Goal: Transaction & Acquisition: Purchase product/service

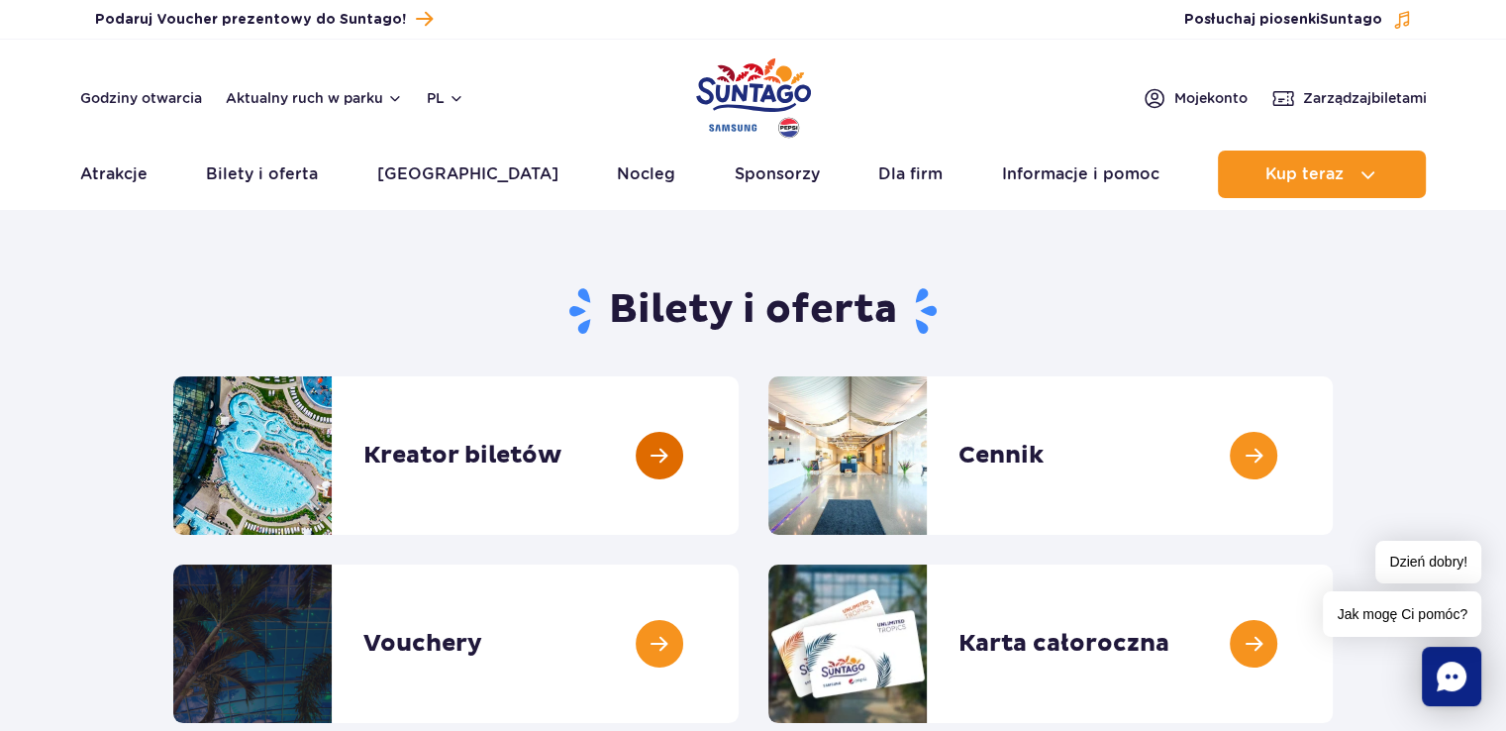
click at [739, 457] on link at bounding box center [739, 455] width 0 height 158
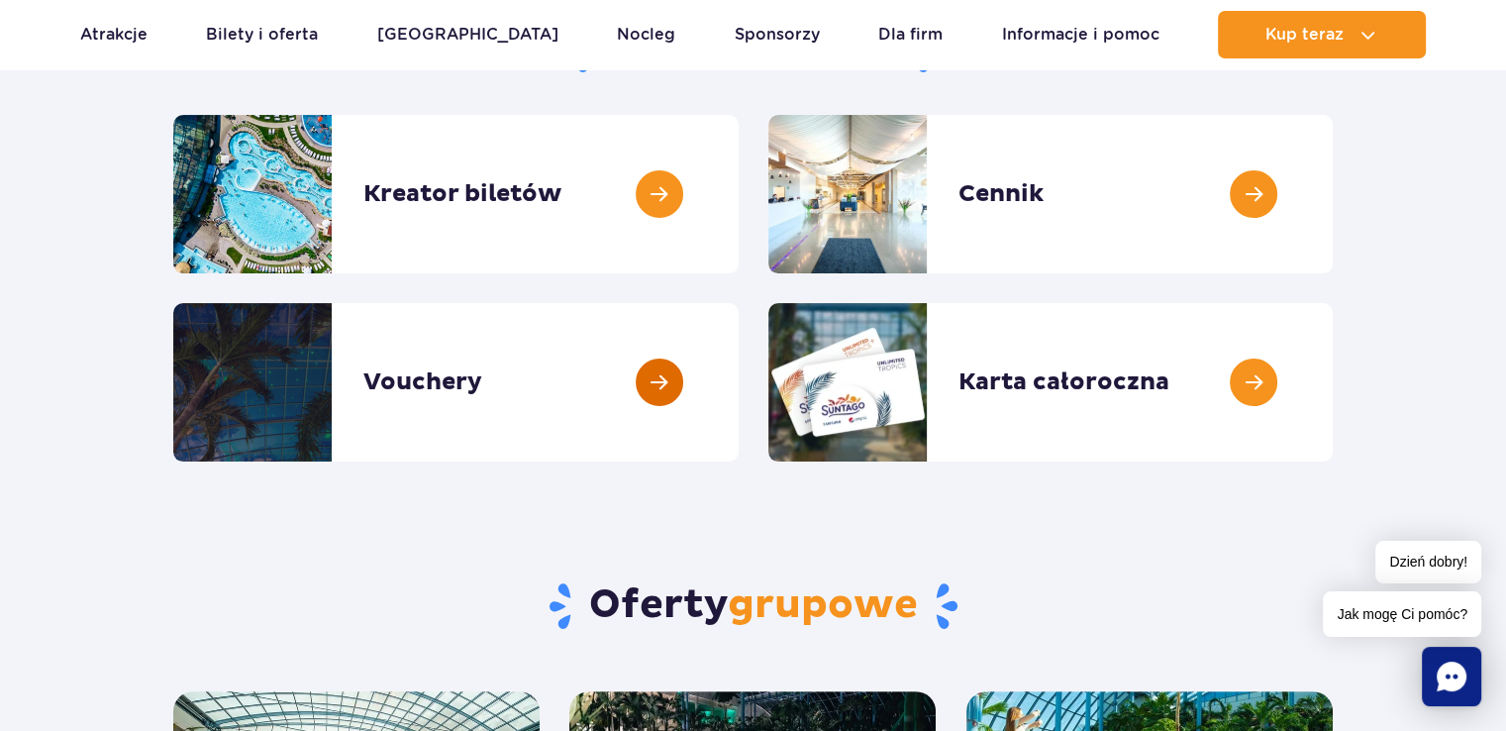
click at [739, 392] on link at bounding box center [739, 382] width 0 height 158
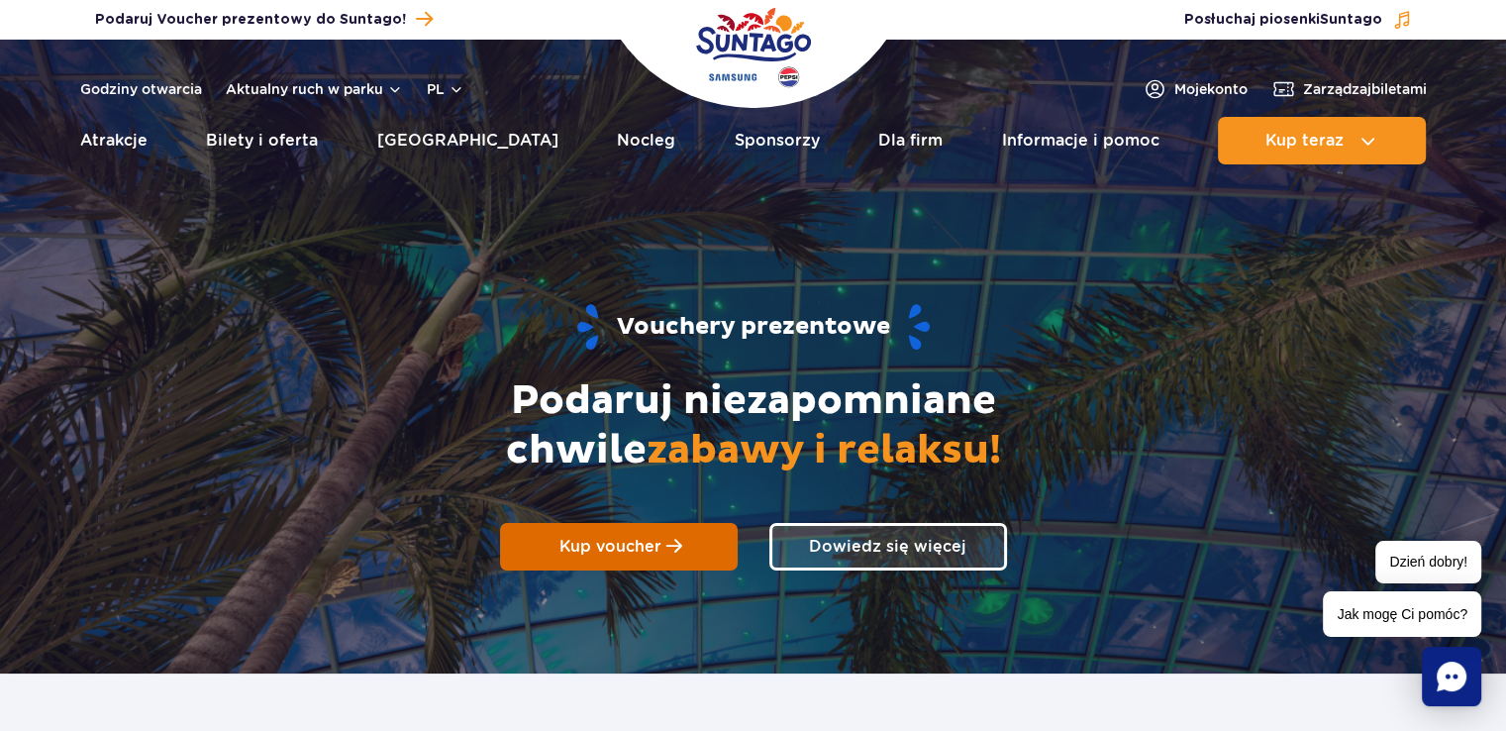
click at [674, 546] on span at bounding box center [675, 547] width 16 height 18
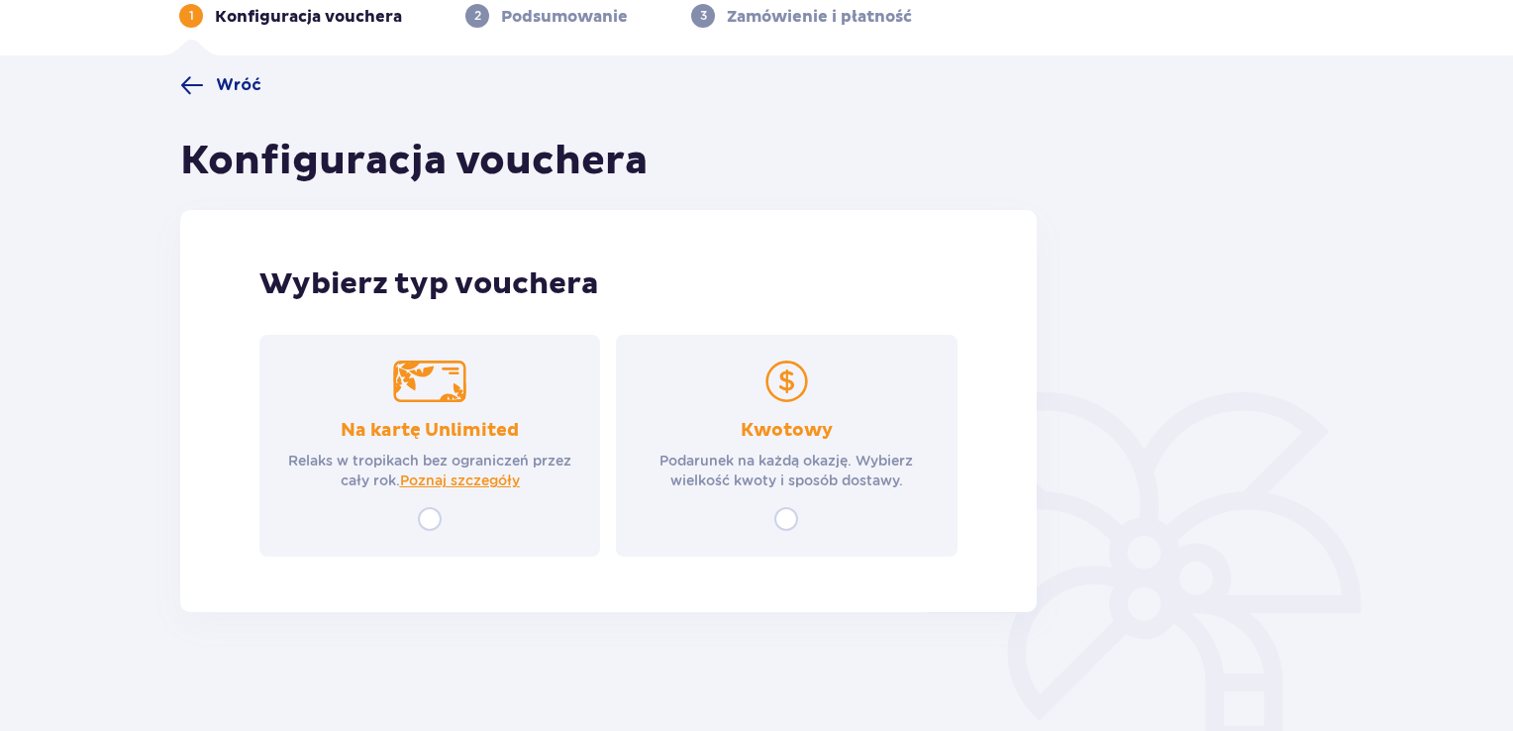
click at [786, 515] on input "radio" at bounding box center [787, 519] width 24 height 24
radio input "true"
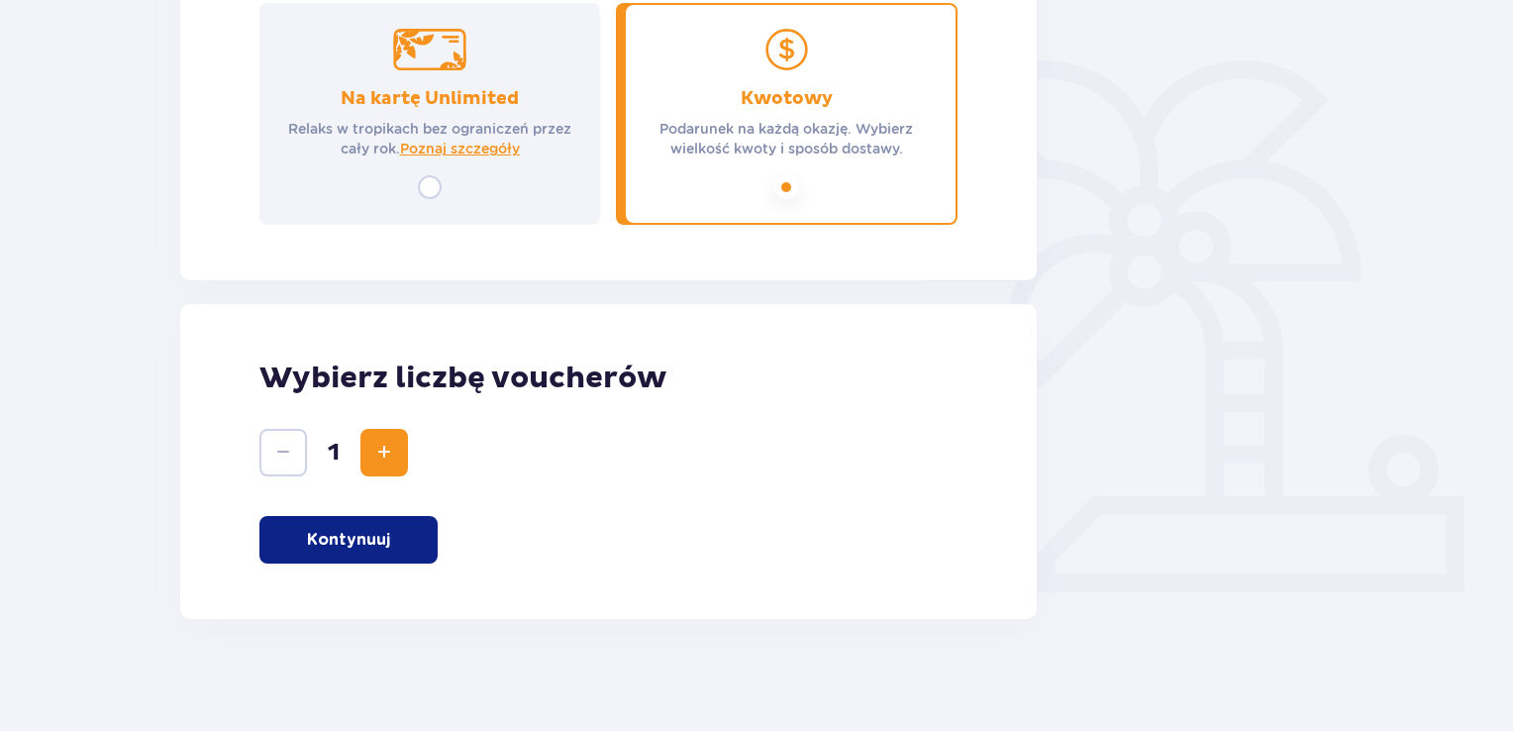
scroll to position [438, 0]
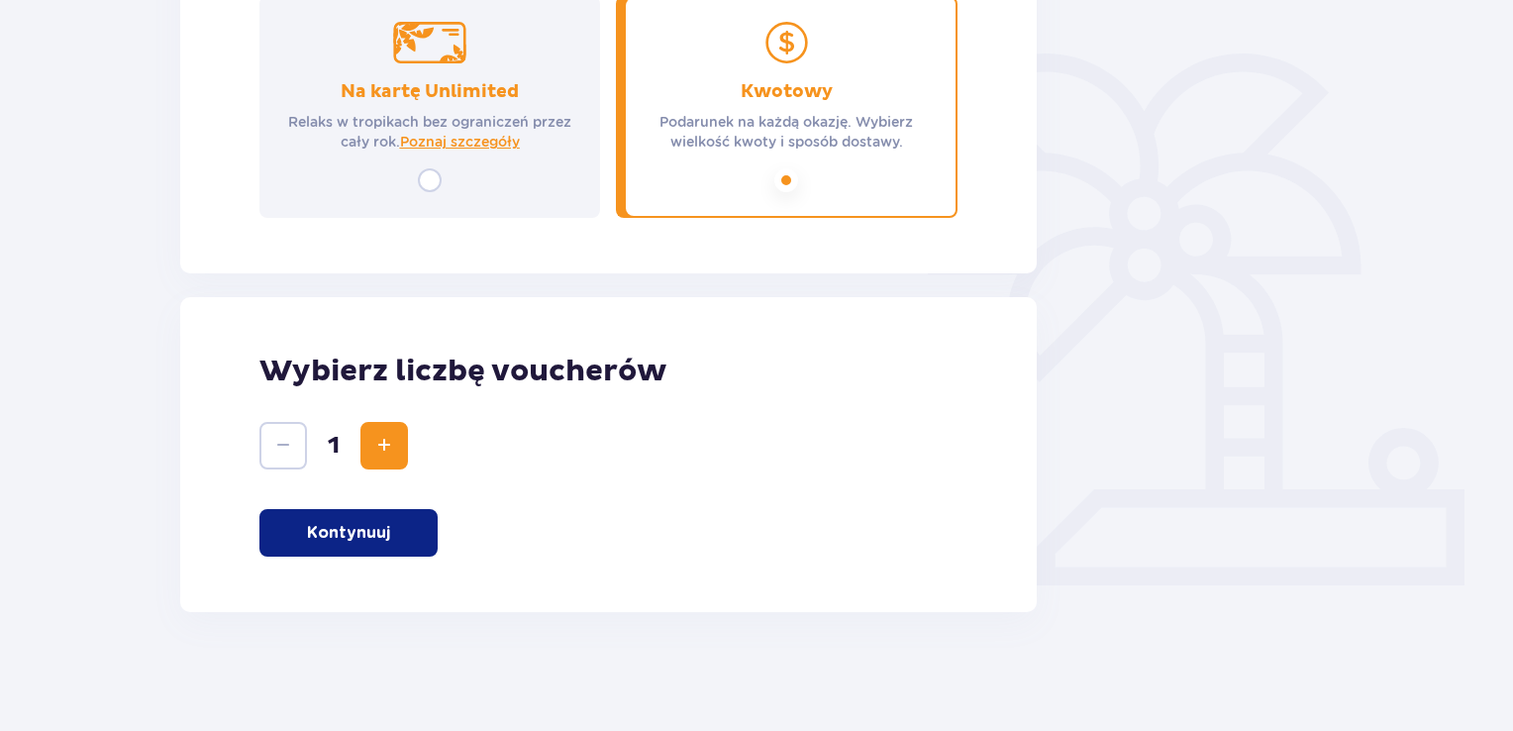
click at [389, 449] on span "Zwiększ" at bounding box center [384, 446] width 24 height 24
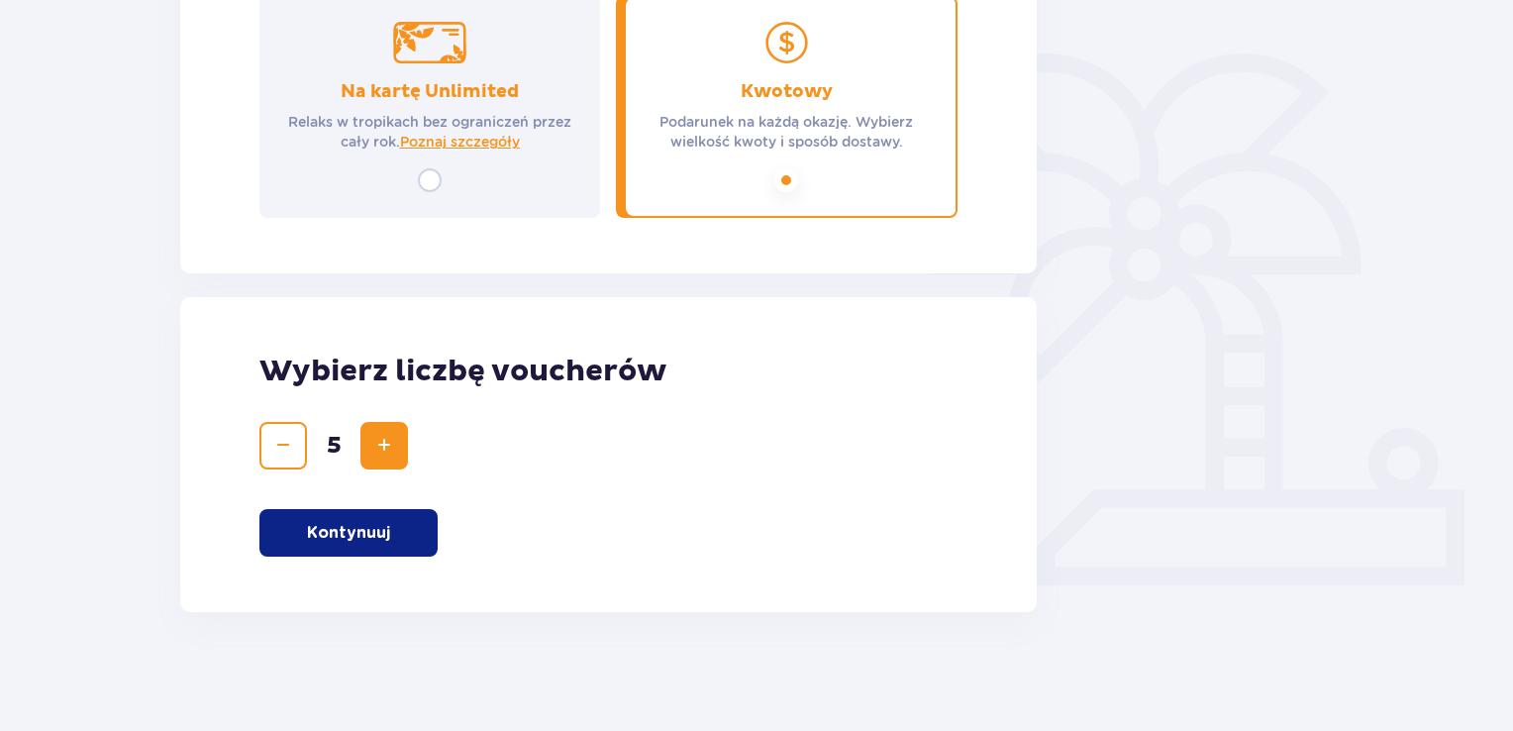
click at [389, 449] on span "Zwiększ" at bounding box center [384, 446] width 24 height 24
click at [363, 533] on p "Kontynuuj" at bounding box center [348, 533] width 83 height 22
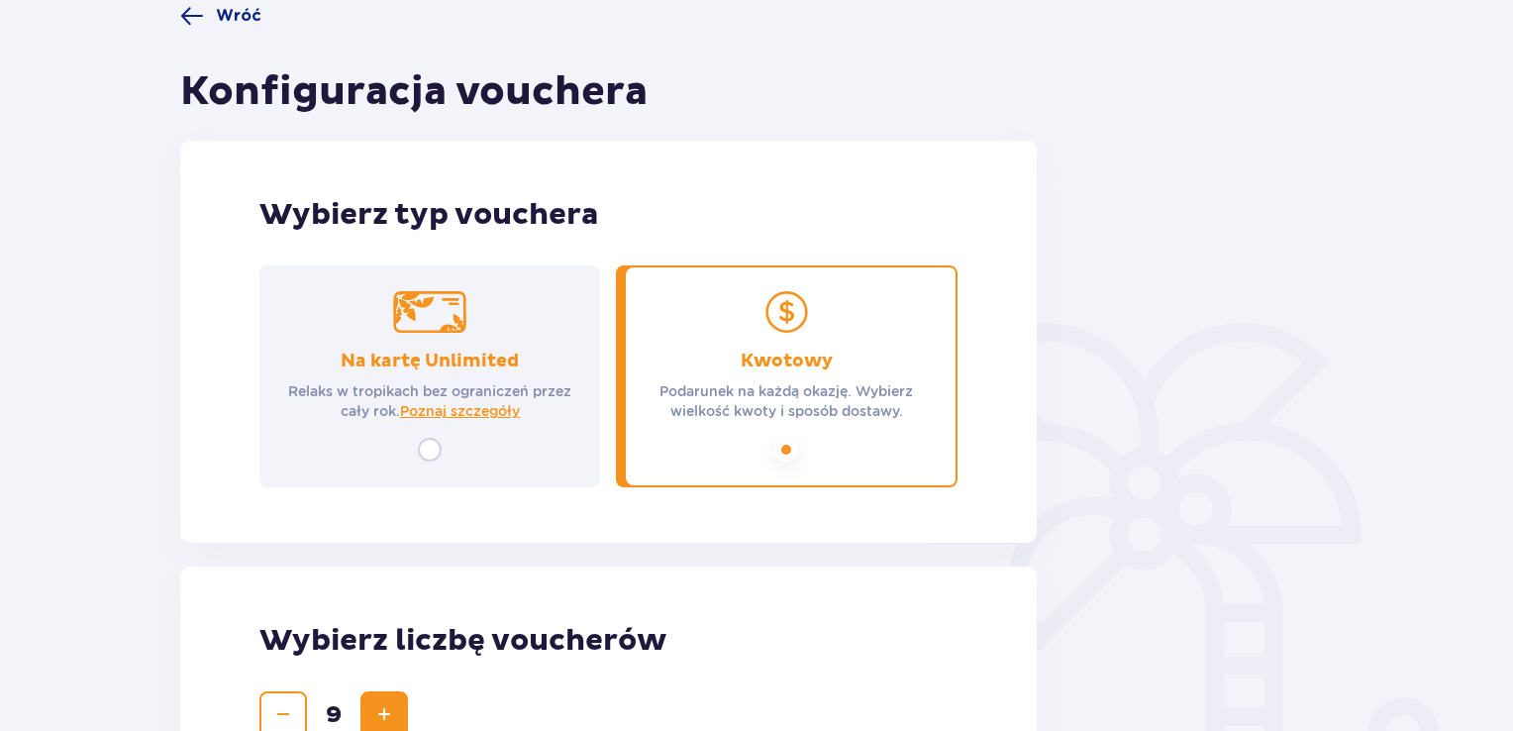
scroll to position [0, 0]
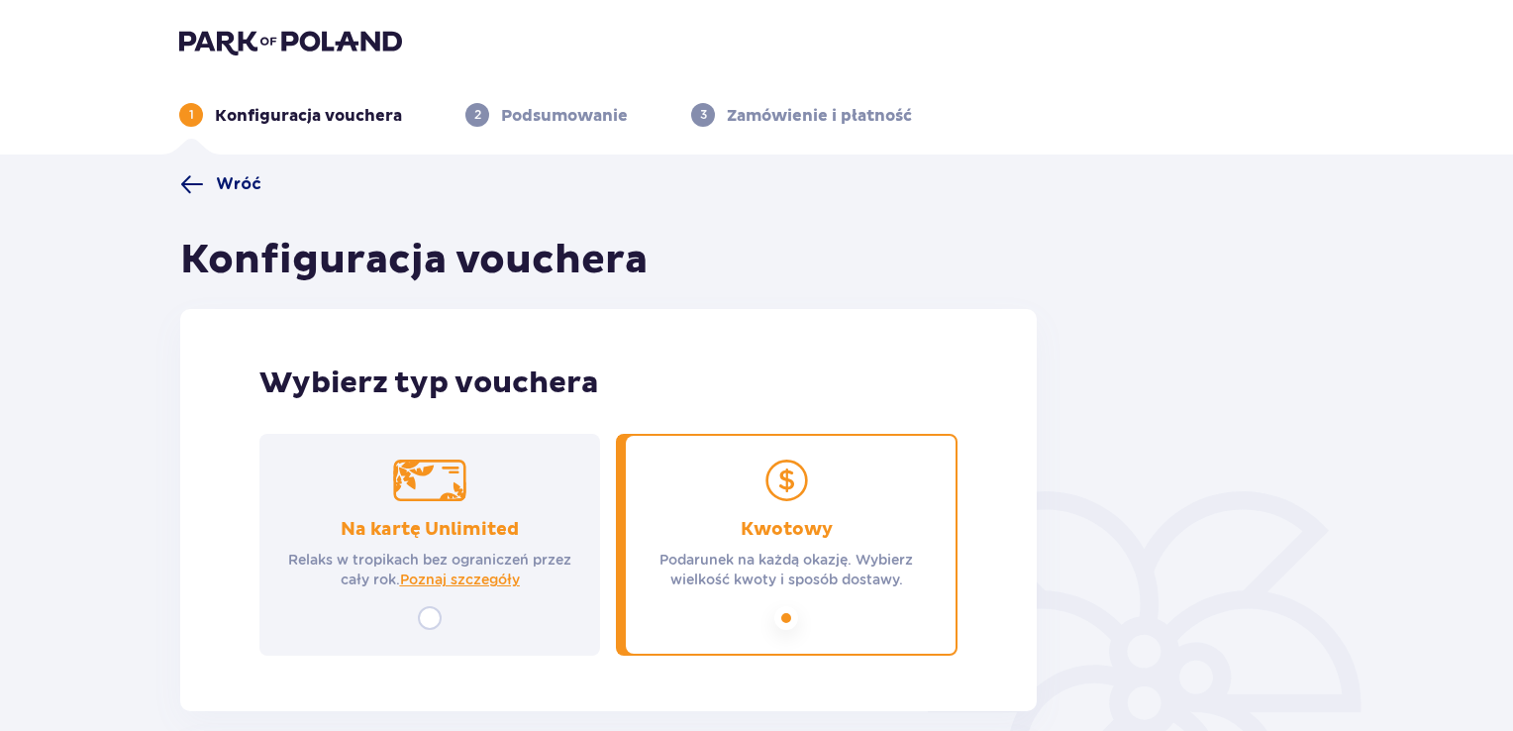
click at [221, 189] on span "Wróć" at bounding box center [239, 184] width 46 height 22
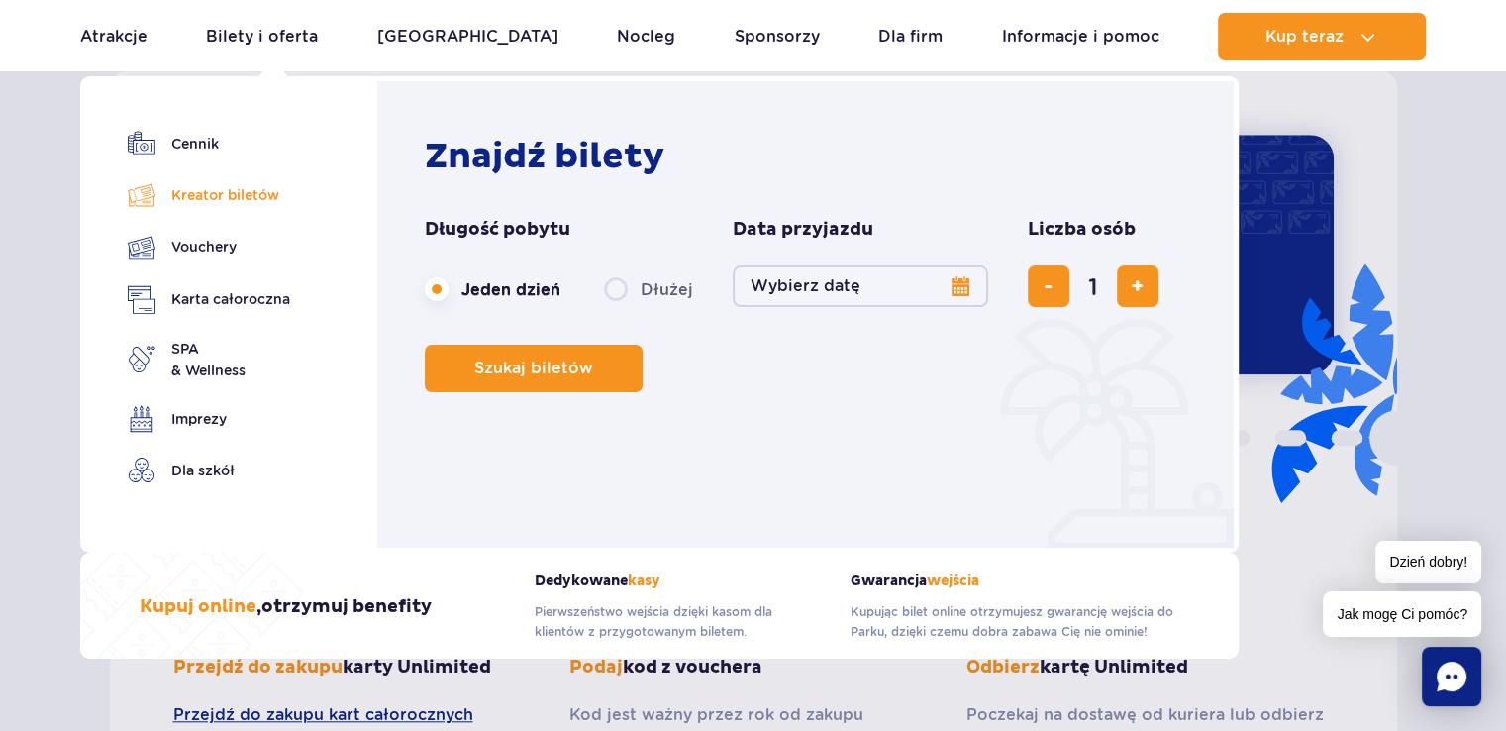
click at [226, 203] on link "Kreator biletów" at bounding box center [209, 195] width 162 height 28
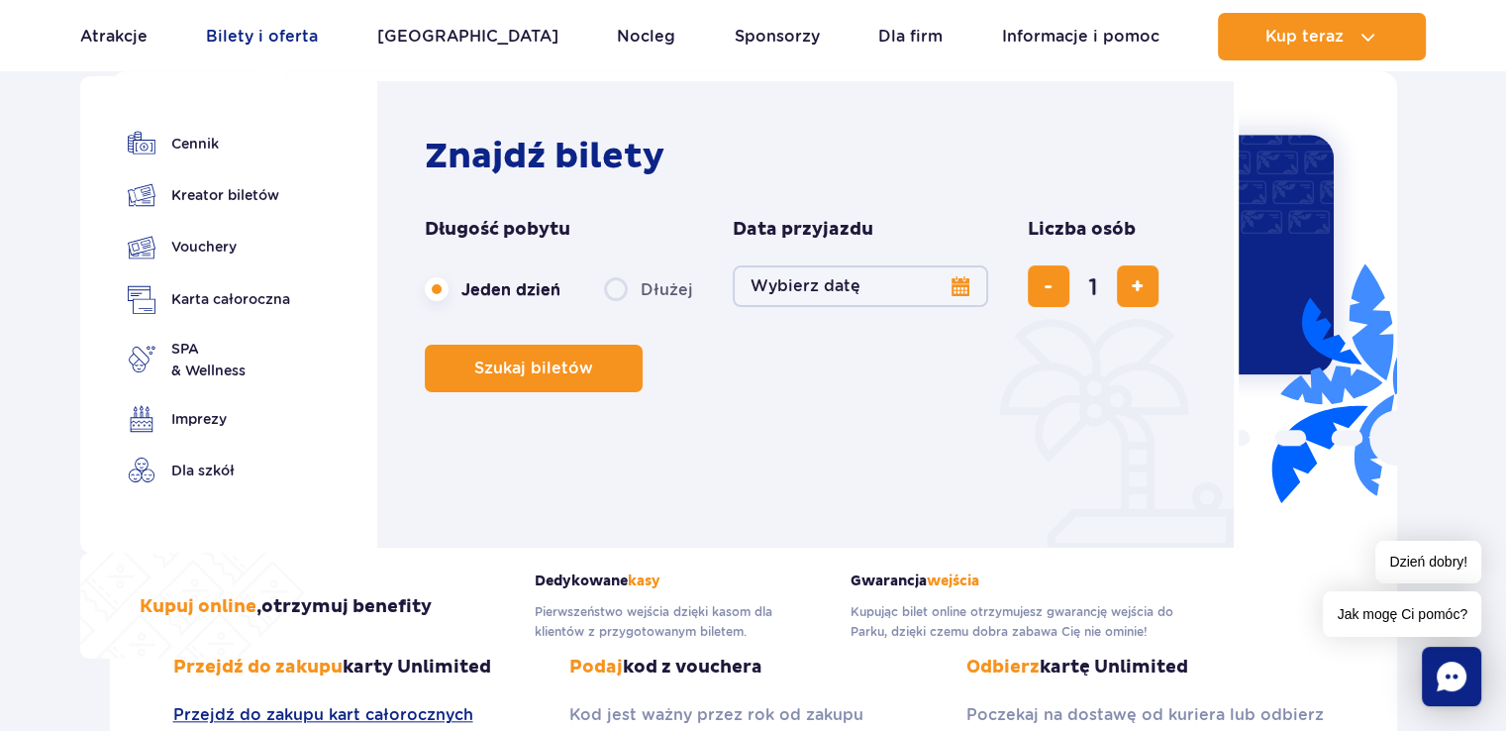
click at [290, 37] on link "Bilety i oferta" at bounding box center [262, 37] width 112 height 48
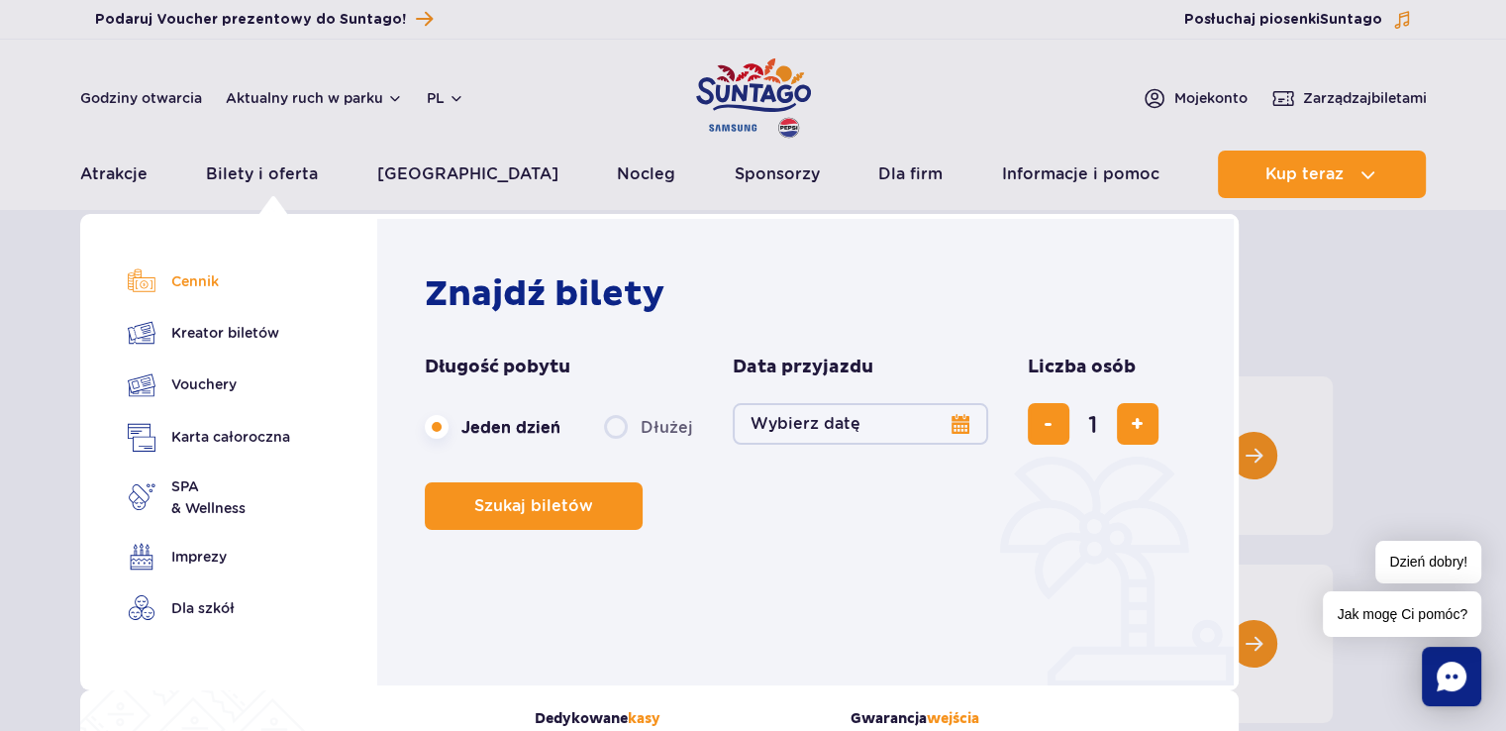
click at [204, 280] on link "Cennik" at bounding box center [209, 281] width 162 height 28
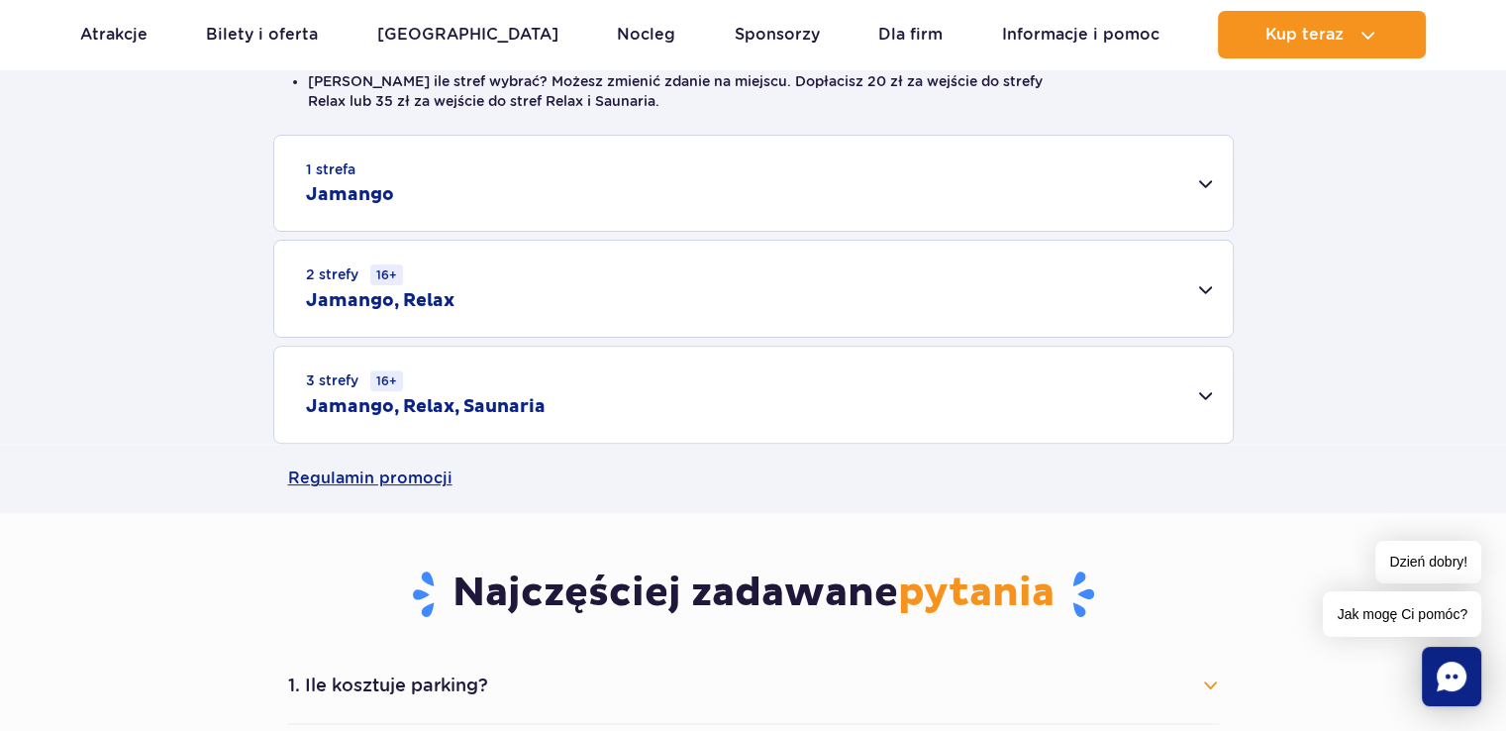
scroll to position [605, 0]
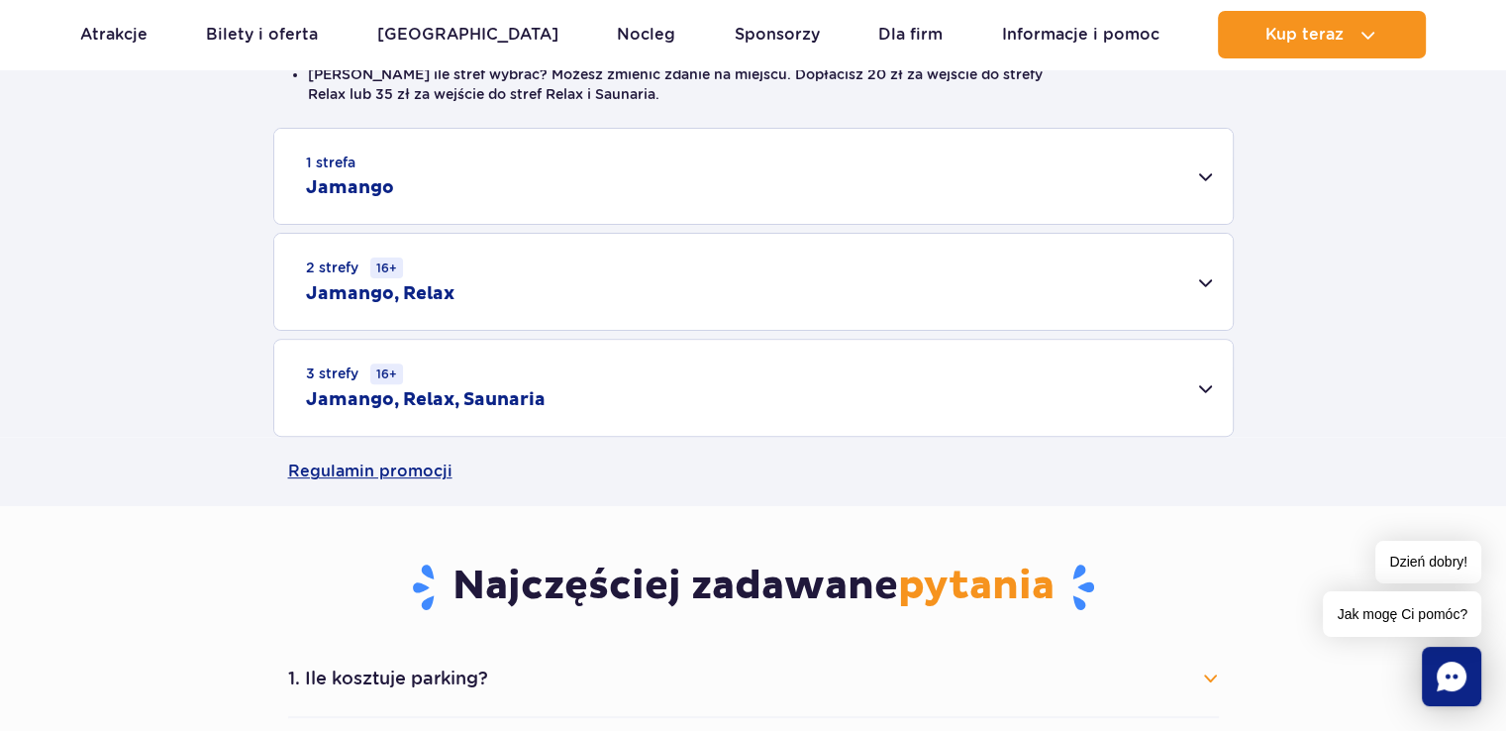
click at [1198, 389] on div "3 strefy 16+ Jamango, Relax, Saunaria" at bounding box center [753, 388] width 959 height 96
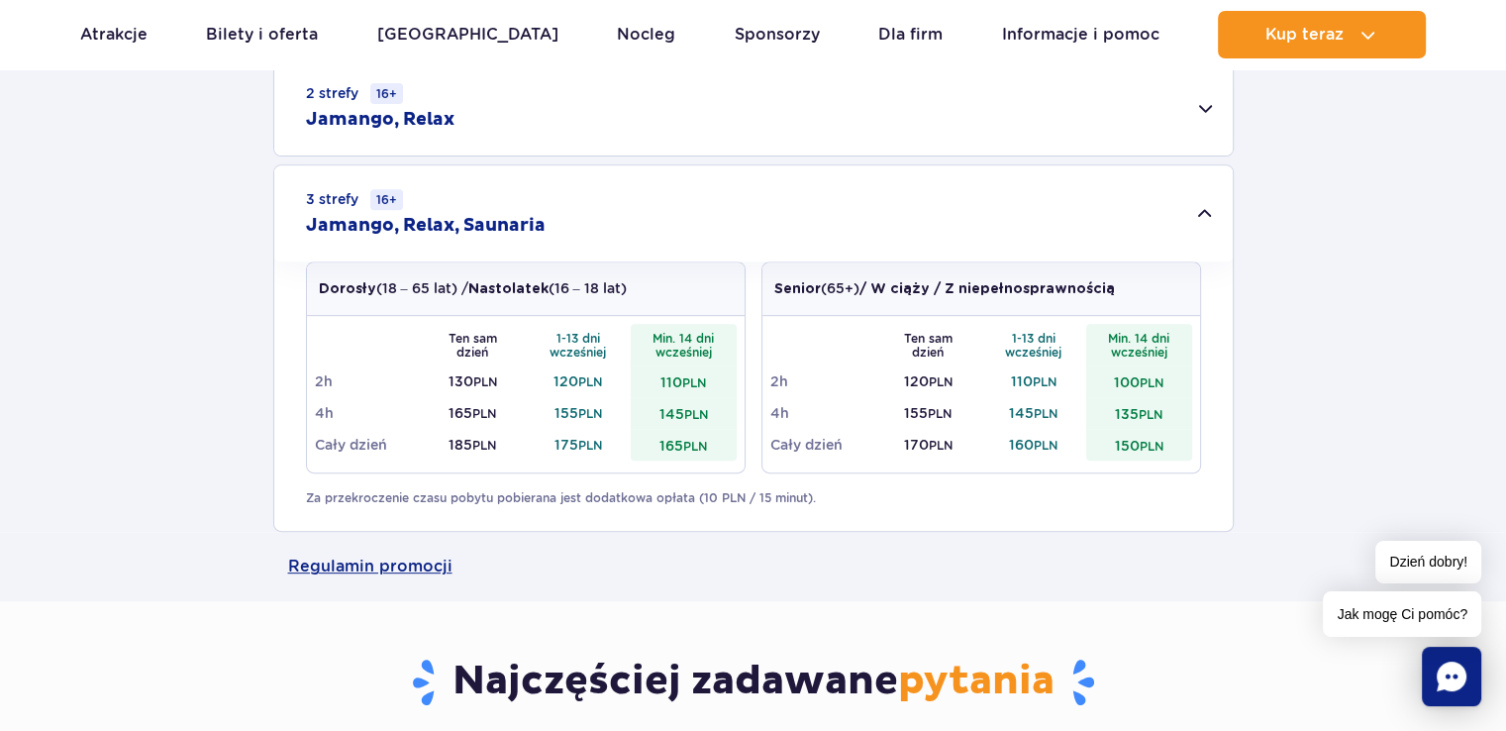
scroll to position [798, 0]
